Goal: Navigation & Orientation: Find specific page/section

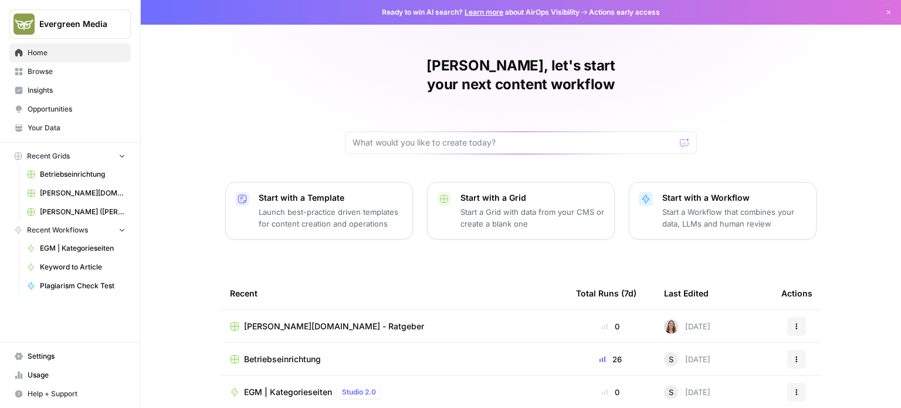
click at [54, 127] on span "Your Data" at bounding box center [77, 128] width 98 height 11
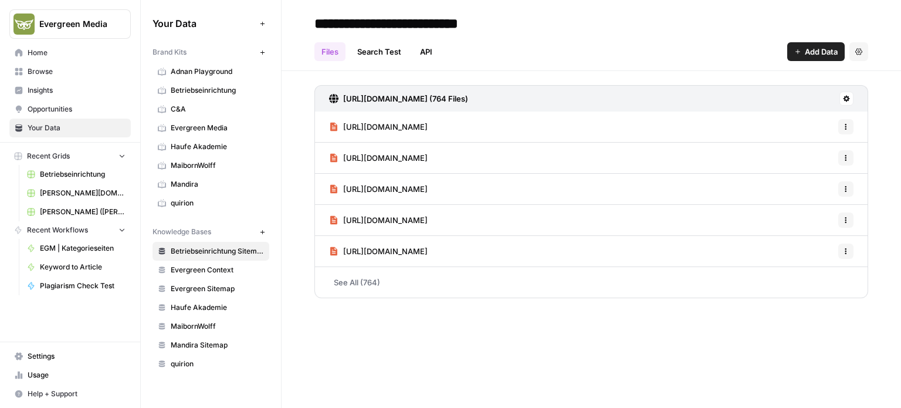
click at [200, 127] on span "Evergreen Media" at bounding box center [217, 128] width 93 height 11
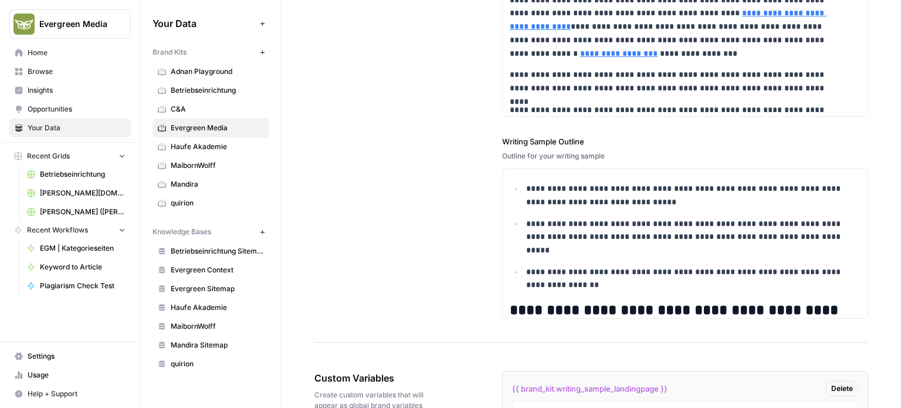
scroll to position [2165, 0]
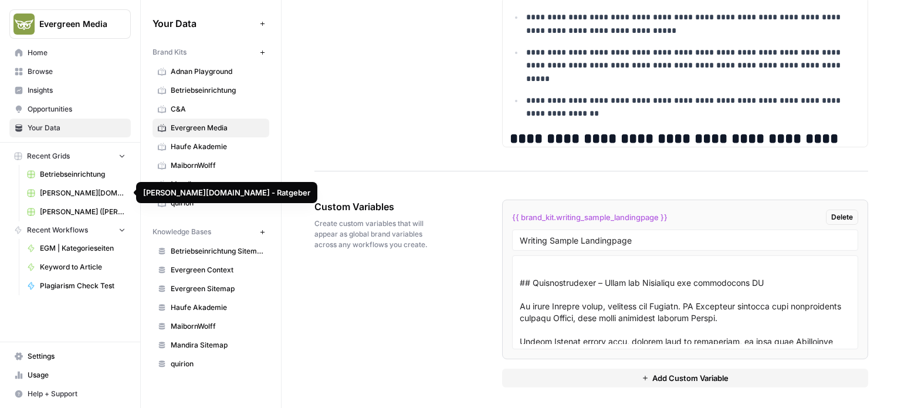
click at [85, 194] on span "[PERSON_NAME][DOMAIN_NAME] - Ratgeber" at bounding box center [83, 193] width 86 height 11
